Goal: Transaction & Acquisition: Obtain resource

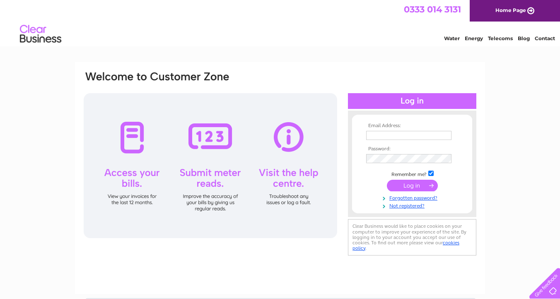
type input "[EMAIL_ADDRESS][DOMAIN_NAME]"
click at [407, 185] on input "submit" at bounding box center [412, 187] width 51 height 12
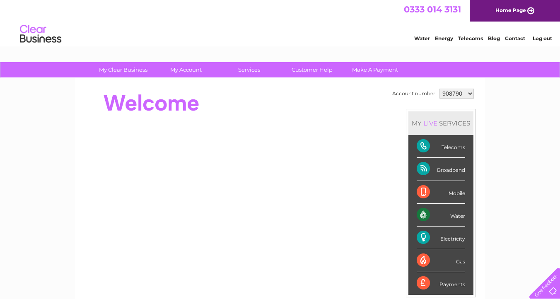
click at [470, 95] on select "908790 944353 944360 944364 1103545 1124454 1144392 1145478" at bounding box center [457, 94] width 34 height 10
select select "944364"
click at [440, 89] on select "908790 944353 944360 944364 1103545 1124454 1144392 1145478" at bounding box center [457, 94] width 34 height 10
click at [503, 132] on div "My Clear Business Login Details My Details My Preferences Link Account My Accou…" at bounding box center [280, 295] width 560 height 466
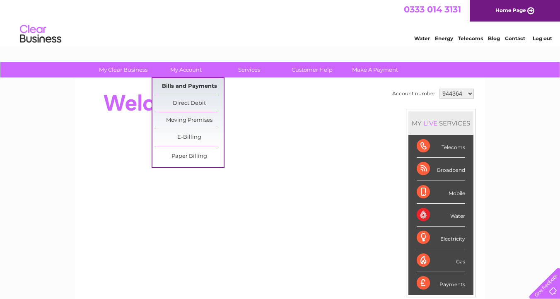
click at [177, 90] on link "Bills and Payments" at bounding box center [189, 86] width 68 height 17
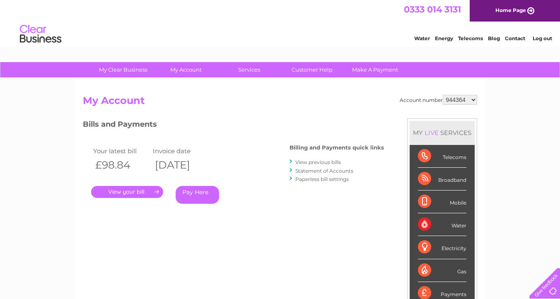
click at [146, 191] on link "." at bounding box center [127, 192] width 72 height 12
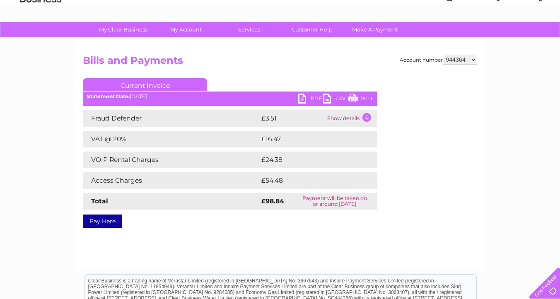
scroll to position [42, 0]
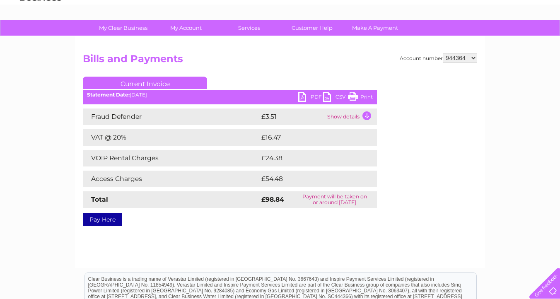
click at [350, 117] on td "Show details" at bounding box center [351, 117] width 52 height 17
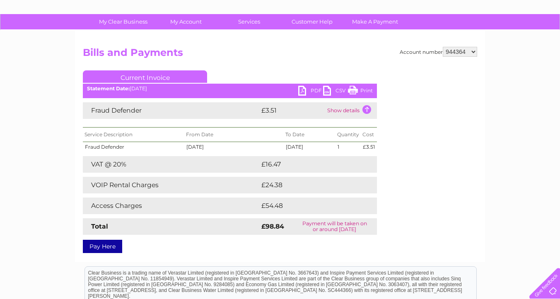
scroll to position [41, 0]
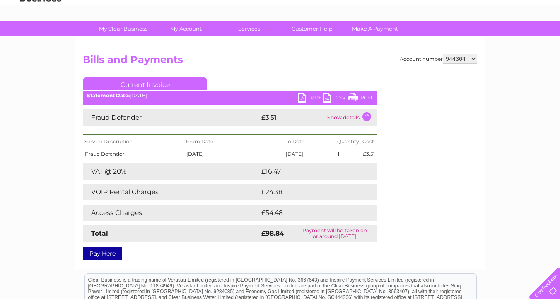
click at [471, 58] on select "908790 944353 944360 944364 1103545 1124454 1144392 1145478" at bounding box center [460, 59] width 34 height 10
select select "1144392"
click at [444, 54] on select "908790 944353 944360 944364 1103545 1124454 1144392 1145478" at bounding box center [460, 59] width 34 height 10
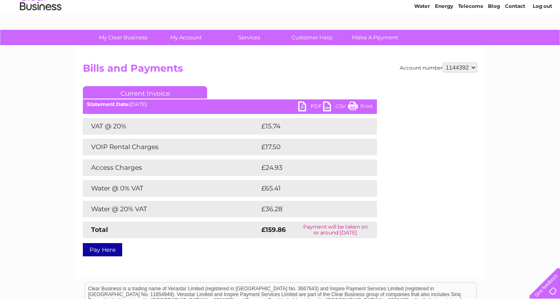
scroll to position [37, 0]
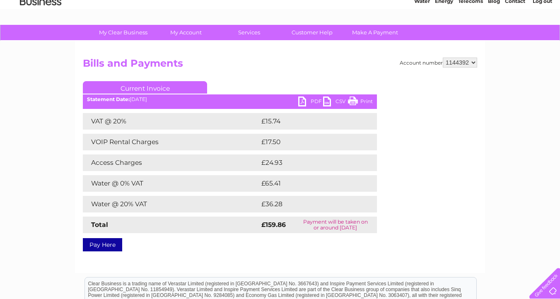
click at [203, 143] on td "VOIP Rental Charges" at bounding box center [171, 142] width 177 height 17
click at [468, 60] on select "908790 944353 944360 944364 1103545 1124454 1144392 1145478" at bounding box center [460, 63] width 34 height 10
select select "944353"
click at [444, 58] on select "908790 944353 944360 944364 1103545 1124454 1144392 1145478" at bounding box center [460, 63] width 34 height 10
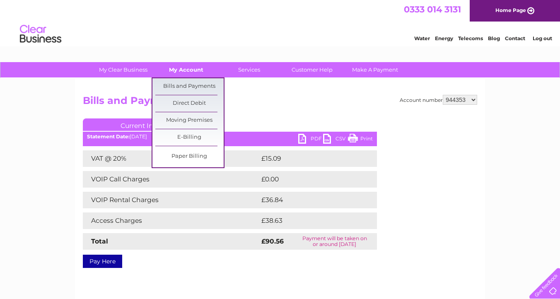
click at [194, 70] on link "My Account" at bounding box center [186, 69] width 68 height 15
click at [189, 85] on link "Bills and Payments" at bounding box center [189, 86] width 68 height 17
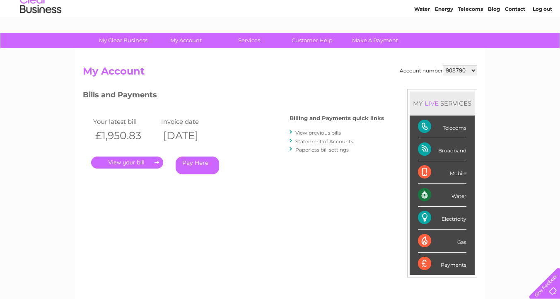
click at [143, 162] on link "." at bounding box center [127, 163] width 72 height 12
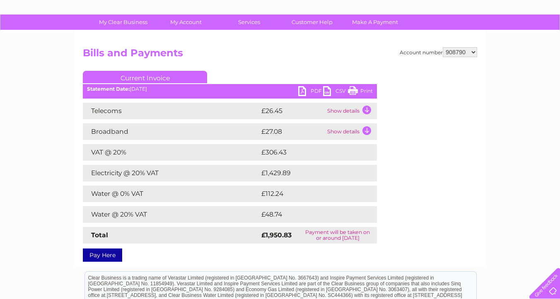
scroll to position [65, 0]
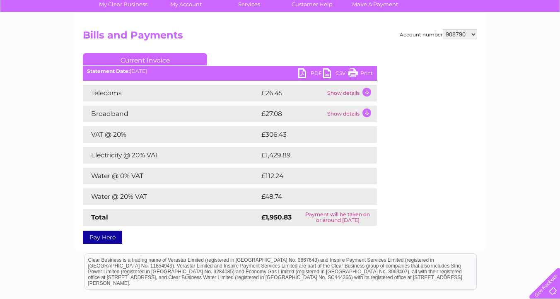
click at [277, 157] on td "£1,429.89" at bounding box center [311, 155] width 105 height 17
click at [308, 74] on link "PDF" at bounding box center [310, 74] width 25 height 12
click at [463, 37] on select "908790 944353 944360 944364 1103545 1124454 1144392 1145478" at bounding box center [460, 34] width 34 height 10
select select "944353"
click at [444, 29] on select "908790 944353 944360 944364 1103545 1124454 1144392 1145478" at bounding box center [460, 34] width 34 height 10
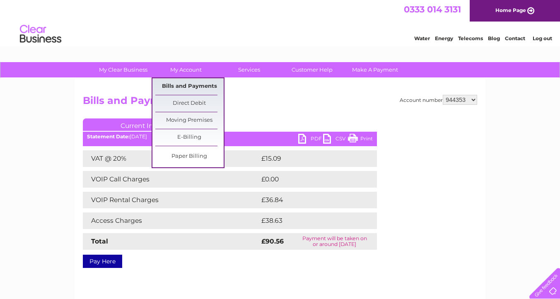
click at [184, 89] on link "Bills and Payments" at bounding box center [189, 86] width 68 height 17
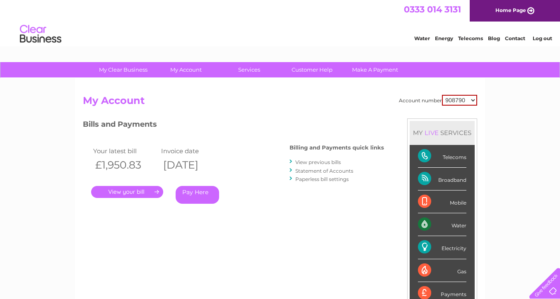
select select "1144392"
click at [443, 95] on select "908790 944353 944360 944364 1103545 1124454 1144392 1145478" at bounding box center [459, 100] width 35 height 11
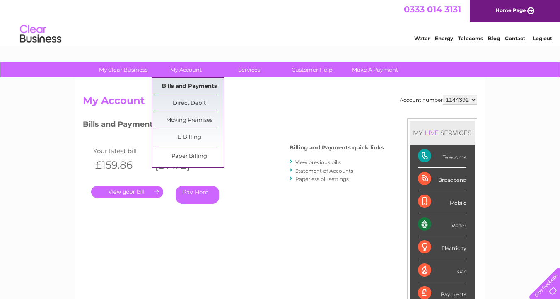
click at [187, 83] on link "Bills and Payments" at bounding box center [189, 86] width 68 height 17
click at [192, 79] on link "Bills and Payments" at bounding box center [189, 86] width 68 height 17
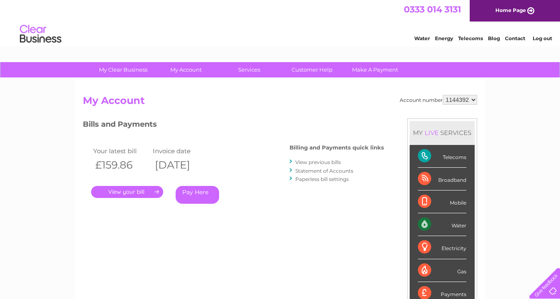
click at [139, 190] on link "." at bounding box center [127, 192] width 72 height 12
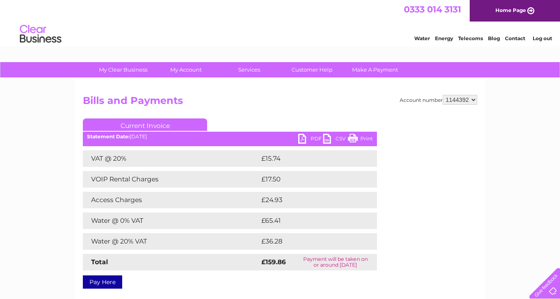
click at [474, 100] on select "908790 944353 944360 944364 1103545 1124454 1144392 1145478" at bounding box center [460, 100] width 34 height 10
click at [308, 141] on link "PDF" at bounding box center [310, 140] width 25 height 12
click at [305, 136] on link "PDF" at bounding box center [310, 140] width 25 height 12
